Goal: Find specific page/section: Find specific page/section

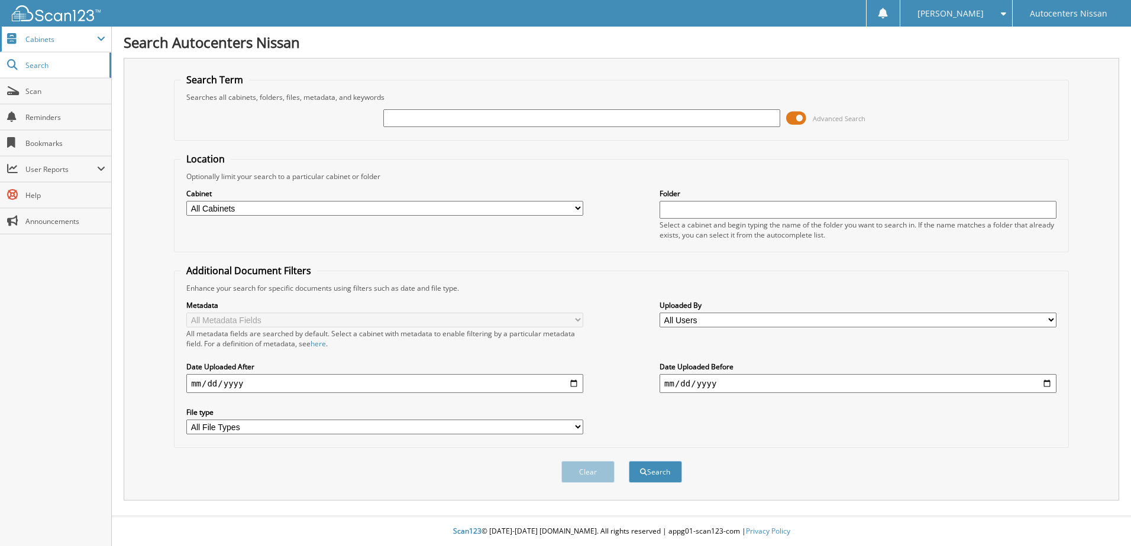
click at [41, 41] on span "Cabinets" at bounding box center [61, 39] width 72 height 10
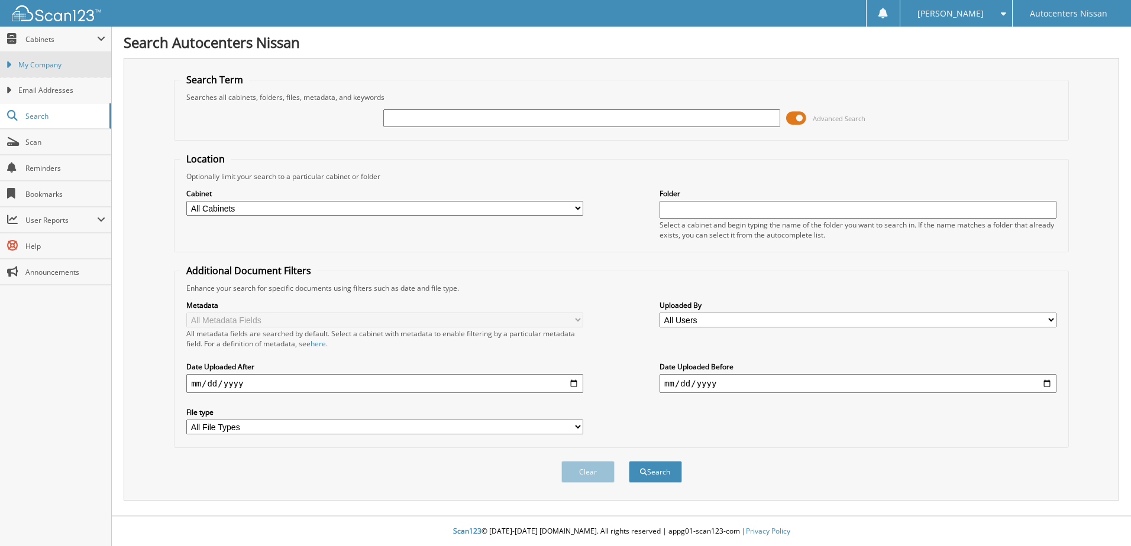
click at [40, 62] on span "My Company" at bounding box center [61, 65] width 87 height 11
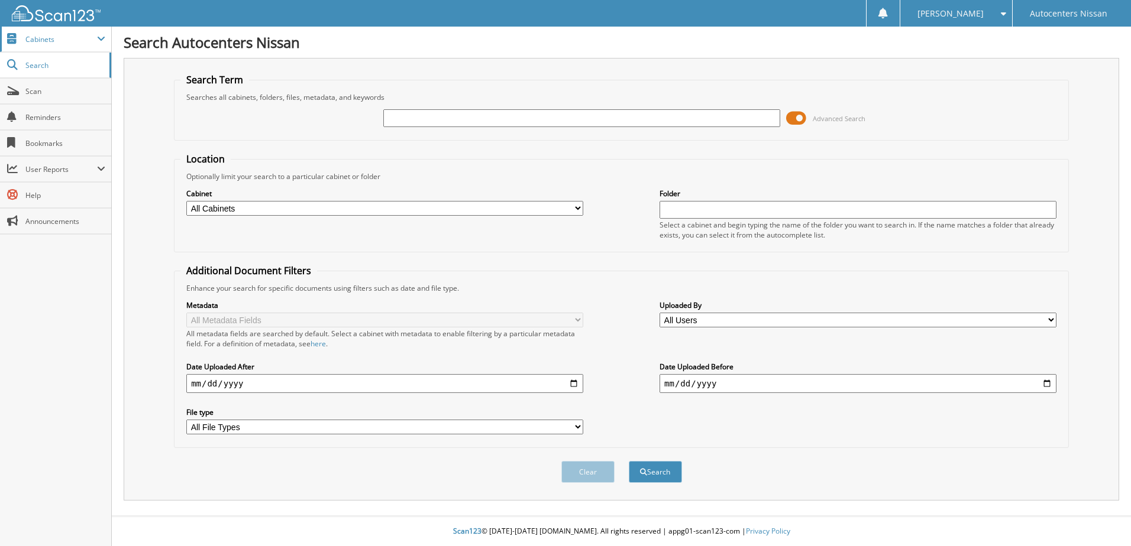
click at [40, 37] on span "Cabinets" at bounding box center [61, 39] width 72 height 10
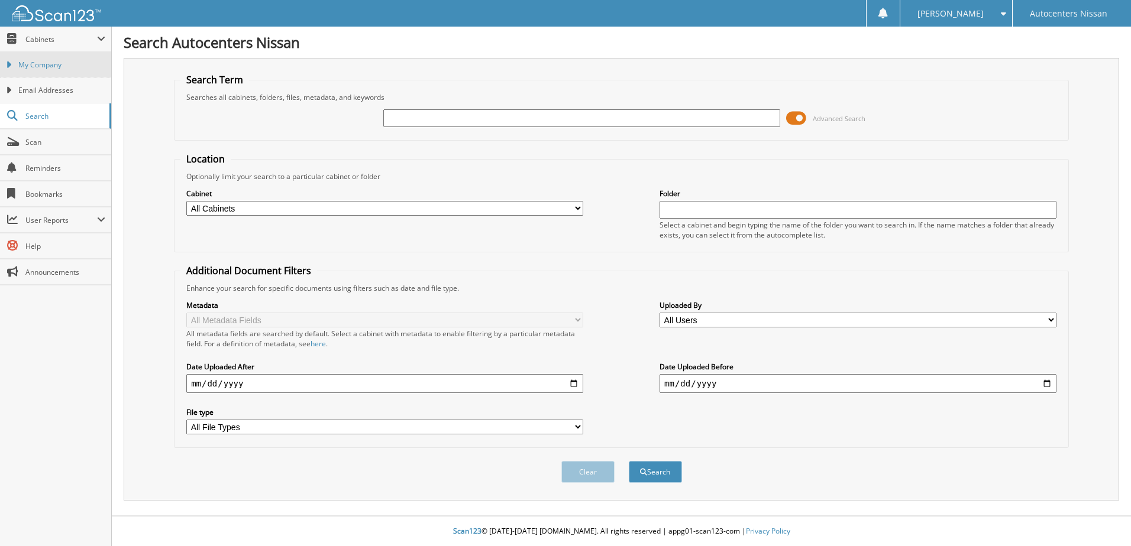
click at [37, 66] on span "My Company" at bounding box center [61, 65] width 87 height 11
